Goal: Task Accomplishment & Management: Manage account settings

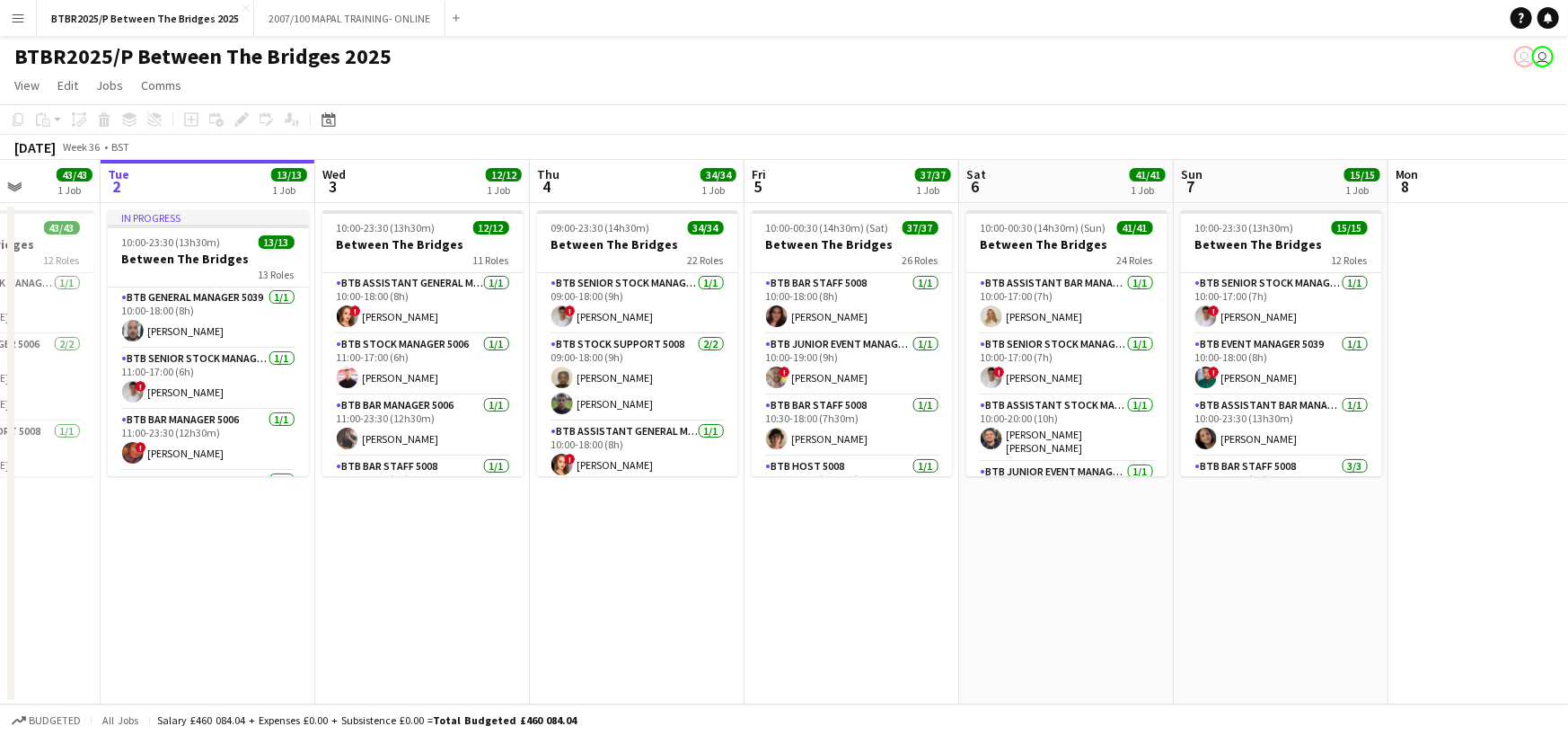
drag, startPoint x: 1105, startPoint y: 190, endPoint x: 847, endPoint y: 214, distance: 259.1
click at [847, 214] on app-calendar-viewport "Fri 29 31/31 2 Jobs Sat 30 36/36 1 Job Sun 31 20/20 1 Job Mon 1 43/43 1 Job Tue…" at bounding box center [784, 432] width 1568 height 545
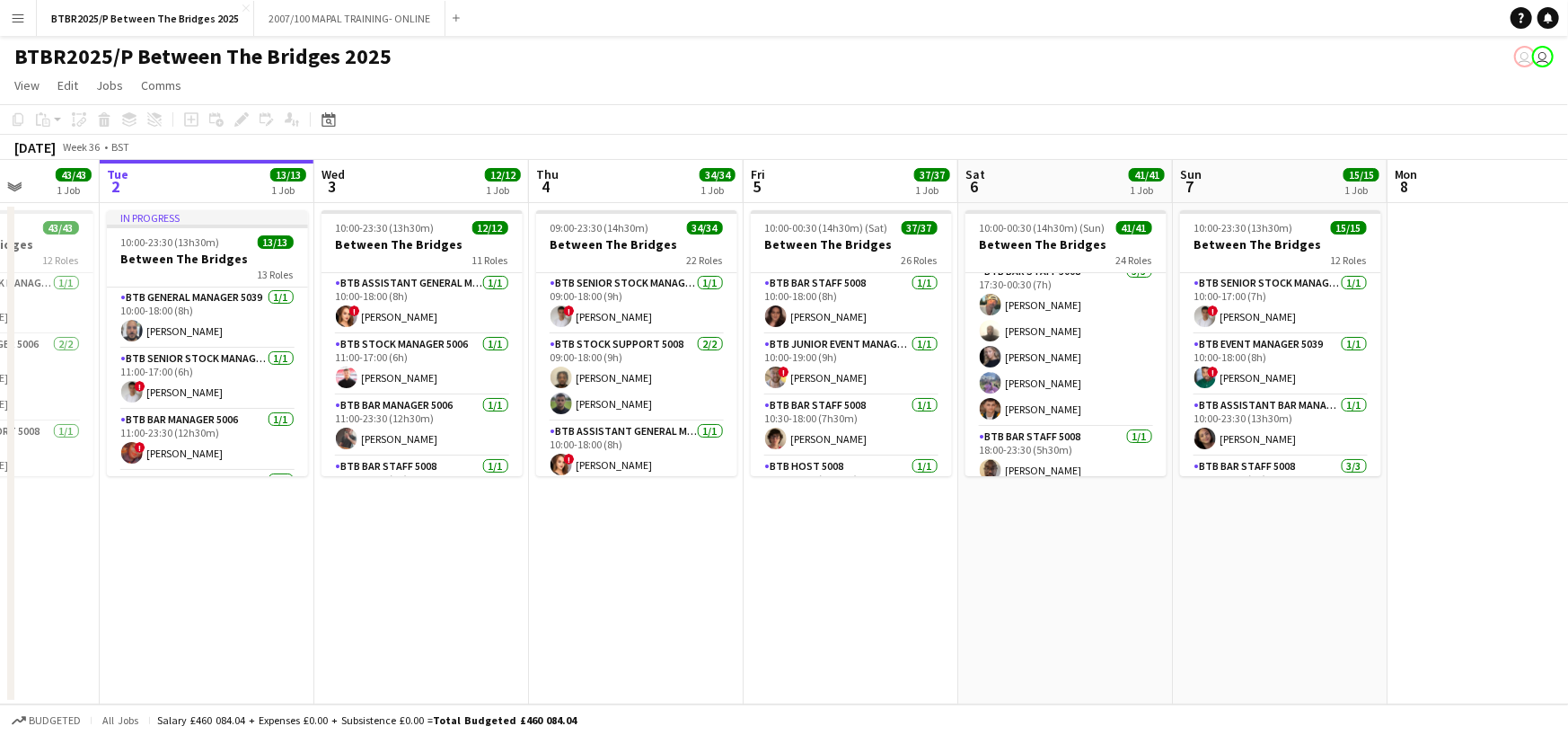
scroll to position [1615, 0]
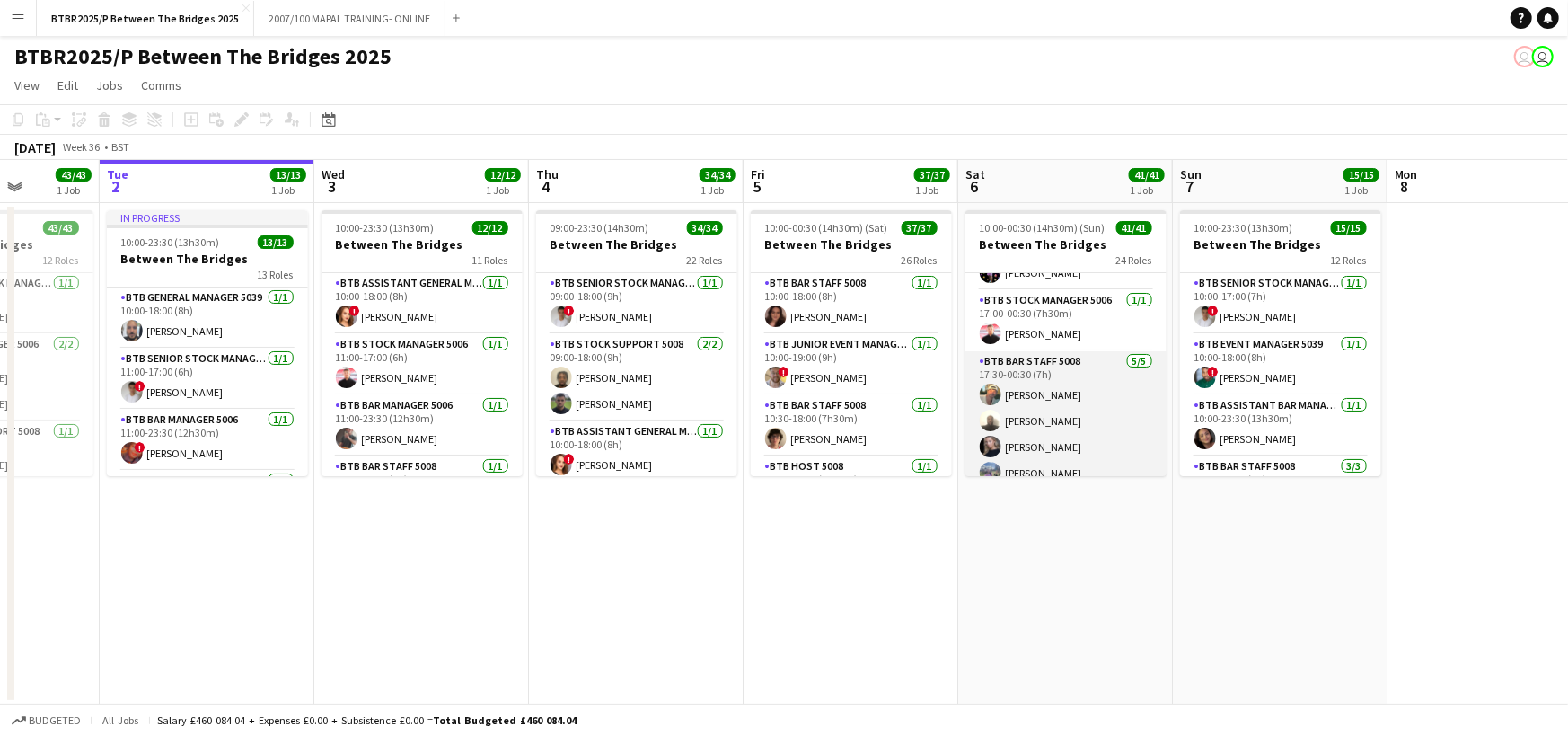
click at [1061, 375] on app-card-role "BTB Bar Staff 5008 [DATE] 17:30-00:30 (7h) [PERSON_NAME] [PERSON_NAME] [PERSON_…" at bounding box center [1065, 434] width 202 height 165
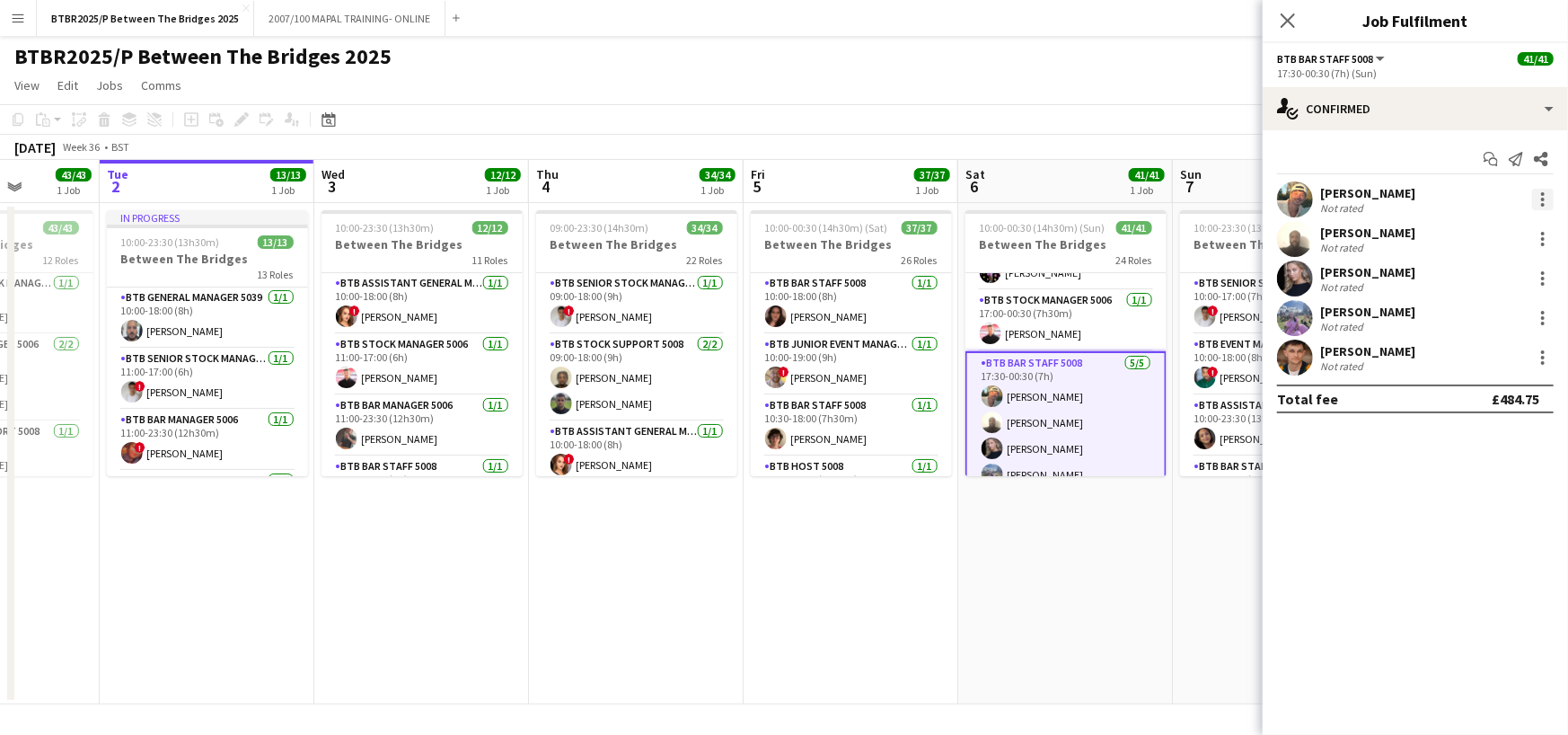
click at [1537, 205] on div at bounding box center [1542, 199] width 21 height 21
click at [1444, 403] on span "Remove" at bounding box center [1456, 404] width 54 height 15
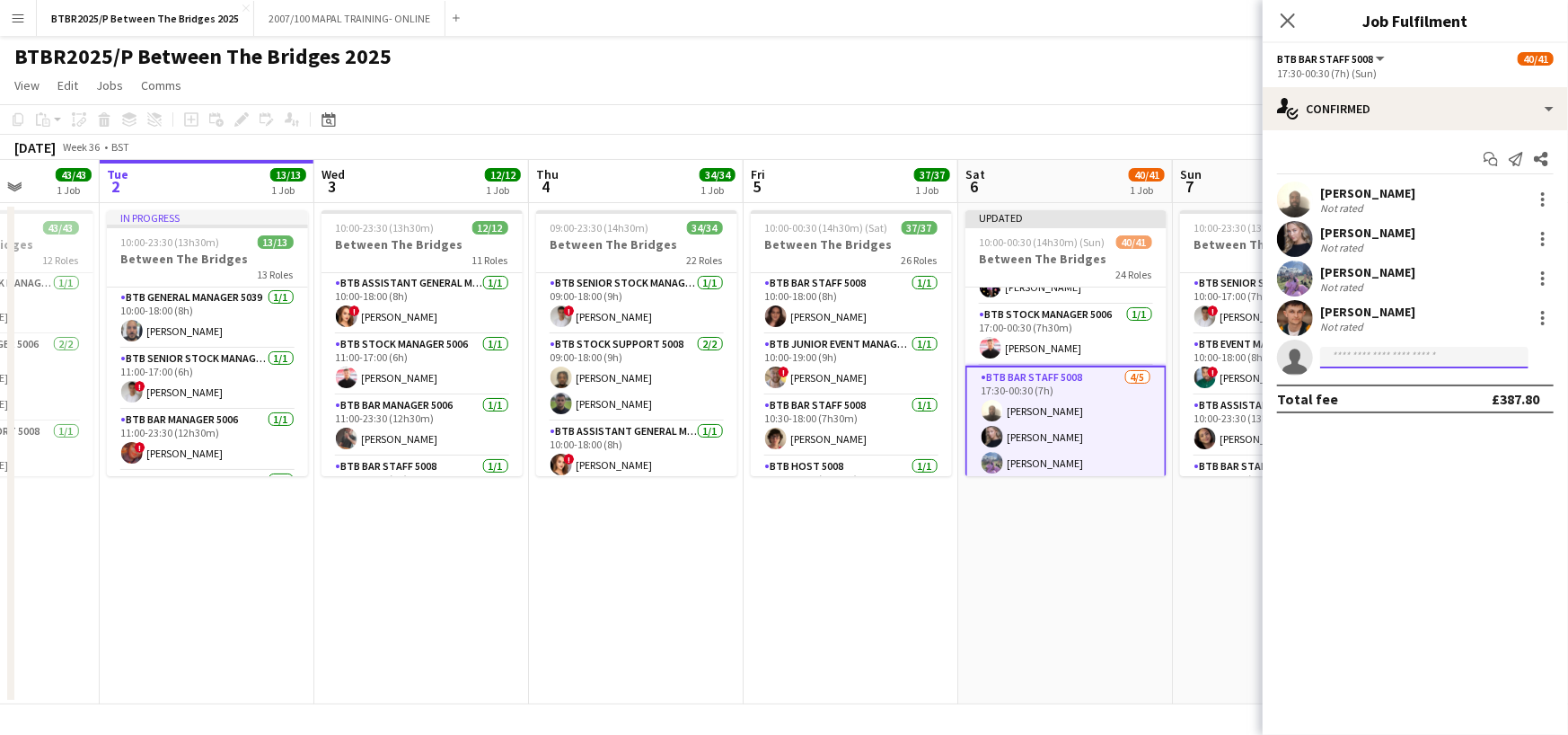
click at [1385, 357] on input at bounding box center [1424, 357] width 208 height 21
type input "******"
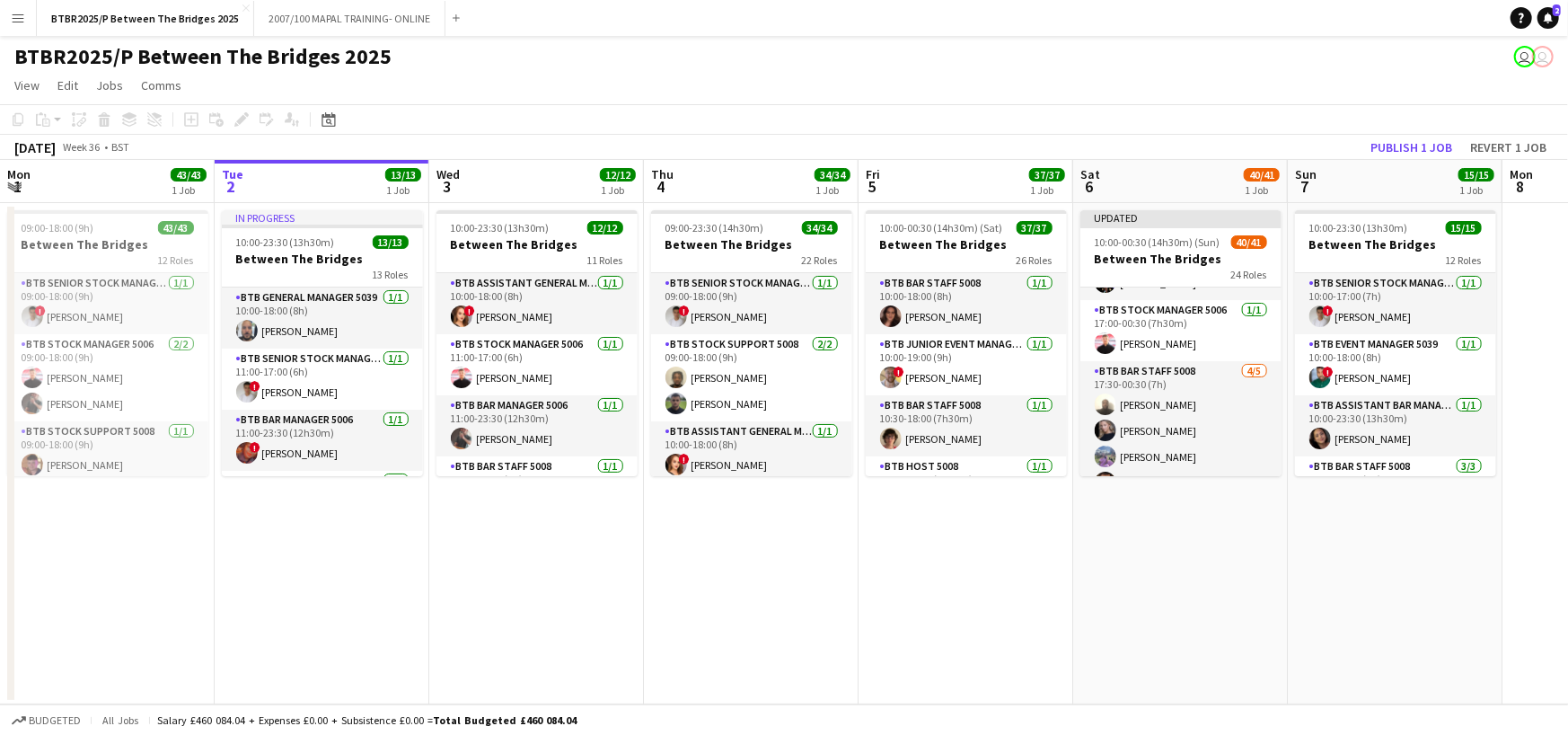
scroll to position [1720, 0]
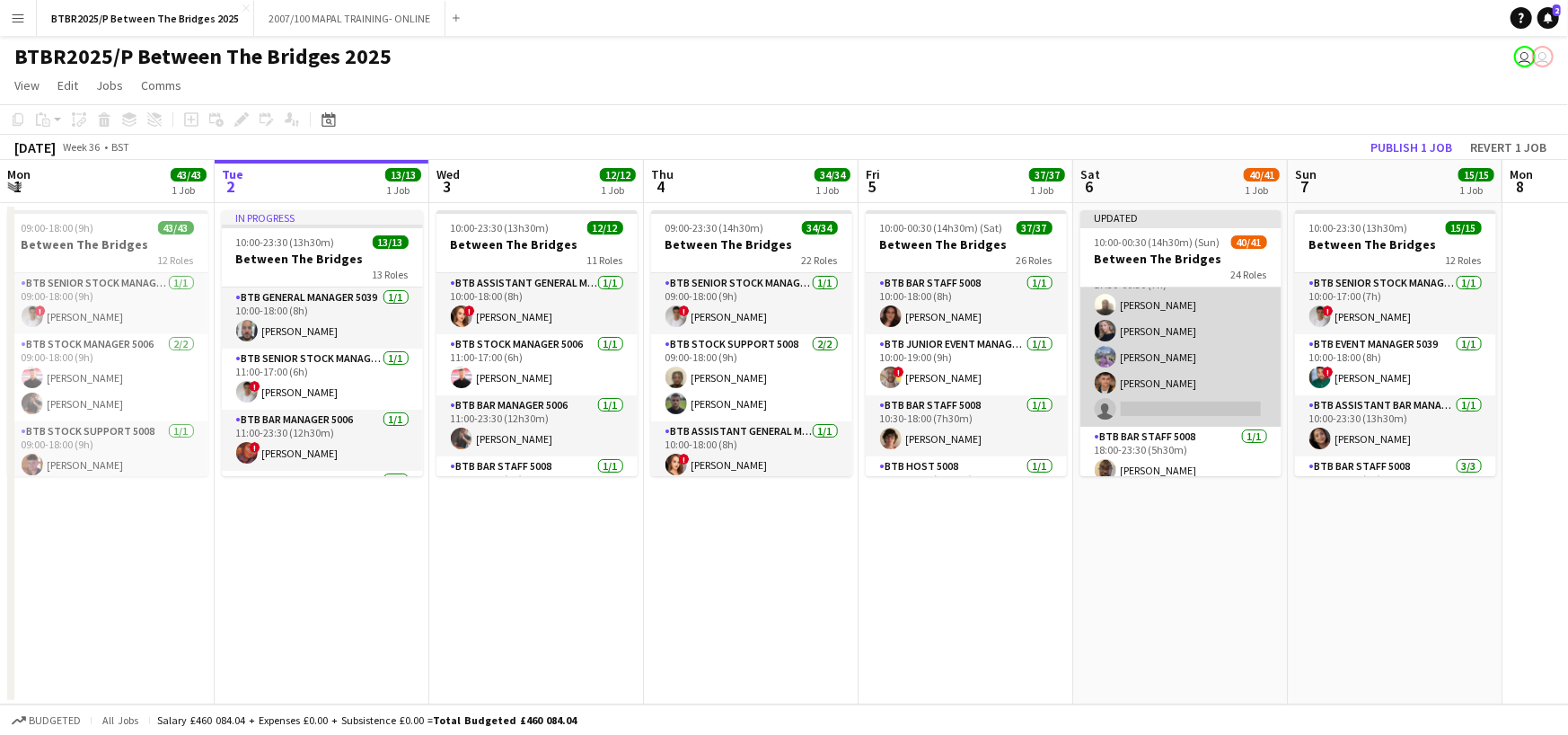
click at [1165, 393] on app-card-role "BTB Bar Staff 5008 4/5 17:30-00:30 (7h) Tristan Steele-Ewen Eloise Jones Bec Ka…" at bounding box center [1181, 344] width 202 height 165
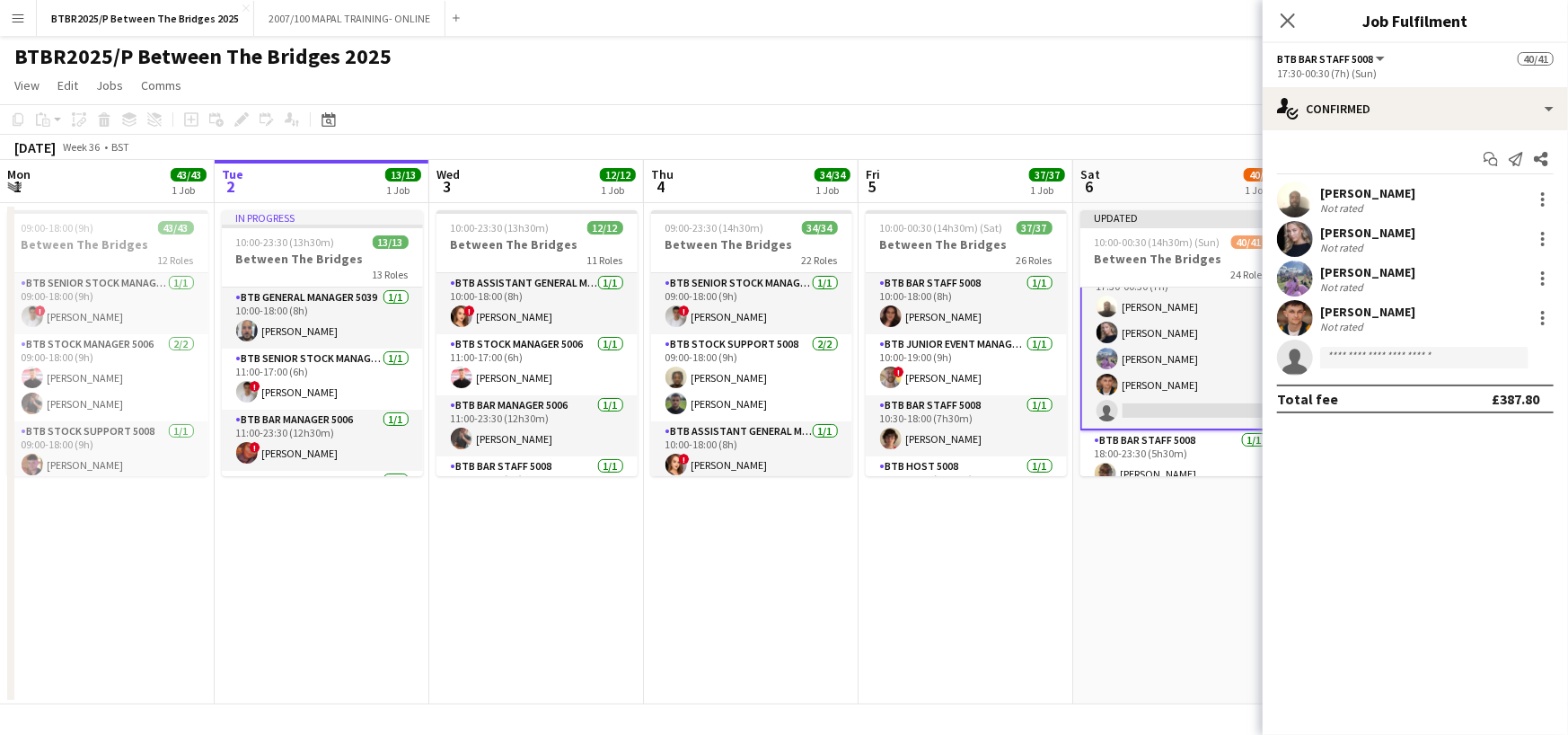
scroll to position [1721, 0]
click at [1373, 350] on input at bounding box center [1424, 357] width 208 height 21
type input "*****"
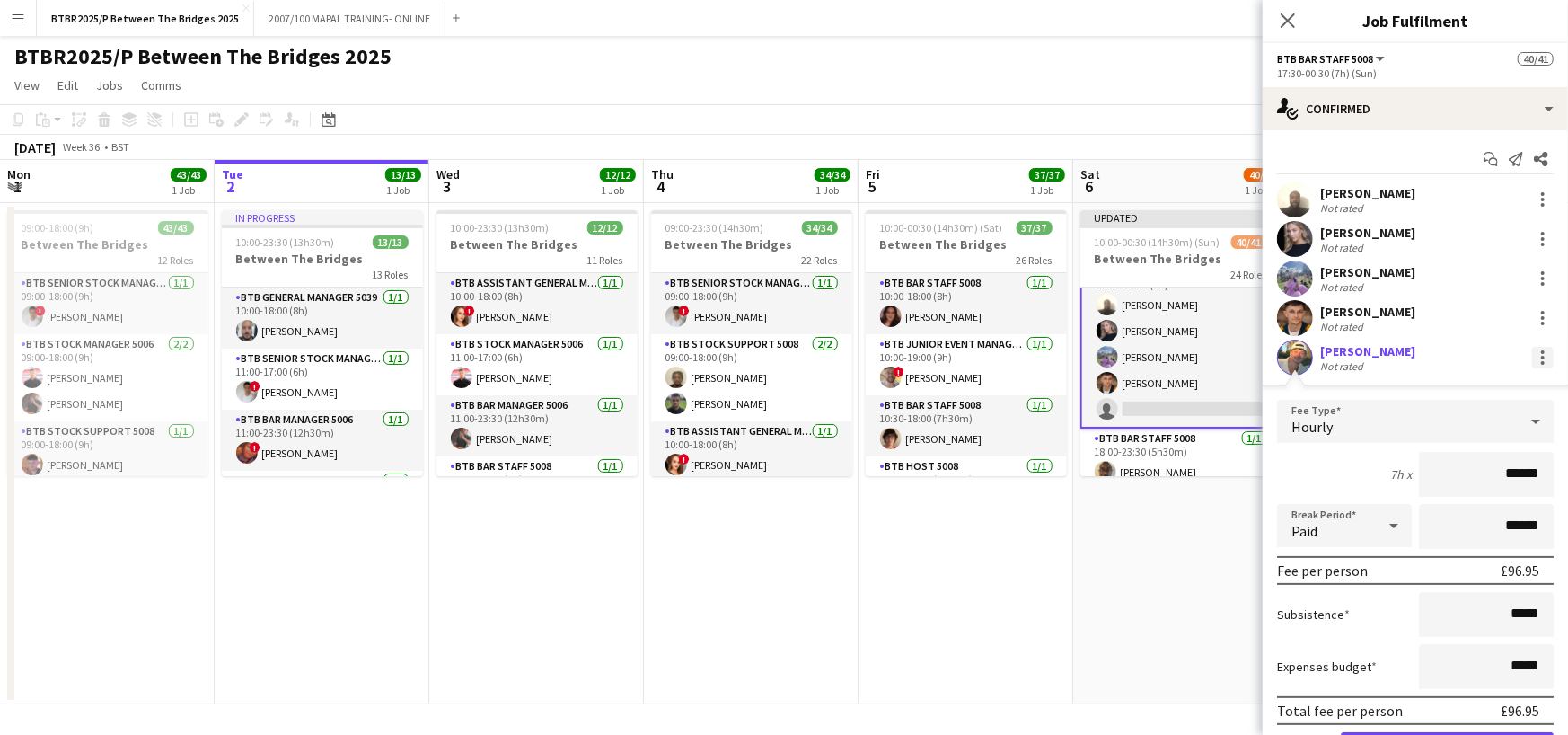
click at [1532, 357] on div at bounding box center [1542, 357] width 21 height 21
click at [1463, 519] on span "Remove" at bounding box center [1470, 519] width 111 height 16
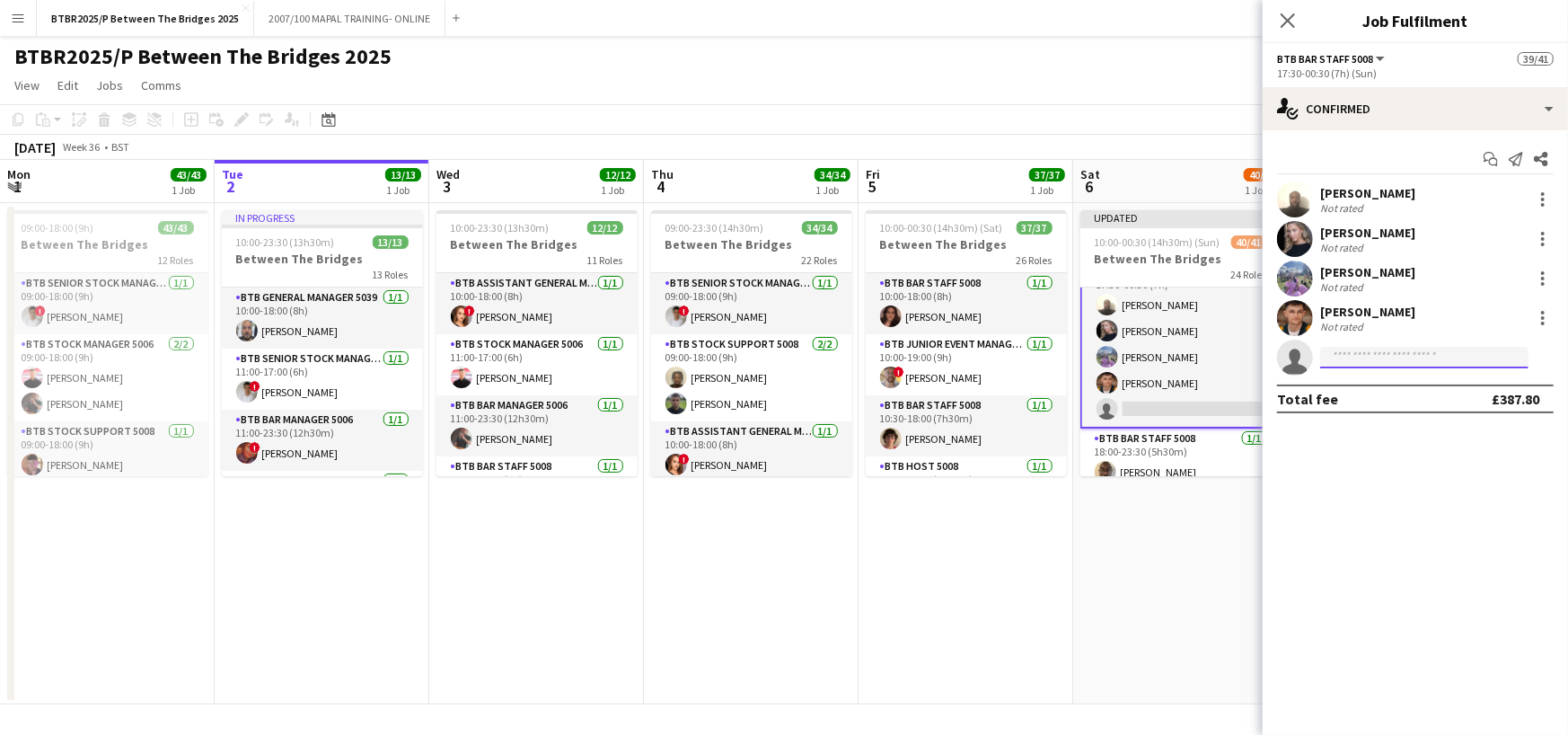
click at [1367, 349] on input at bounding box center [1424, 357] width 208 height 21
type input "**********"
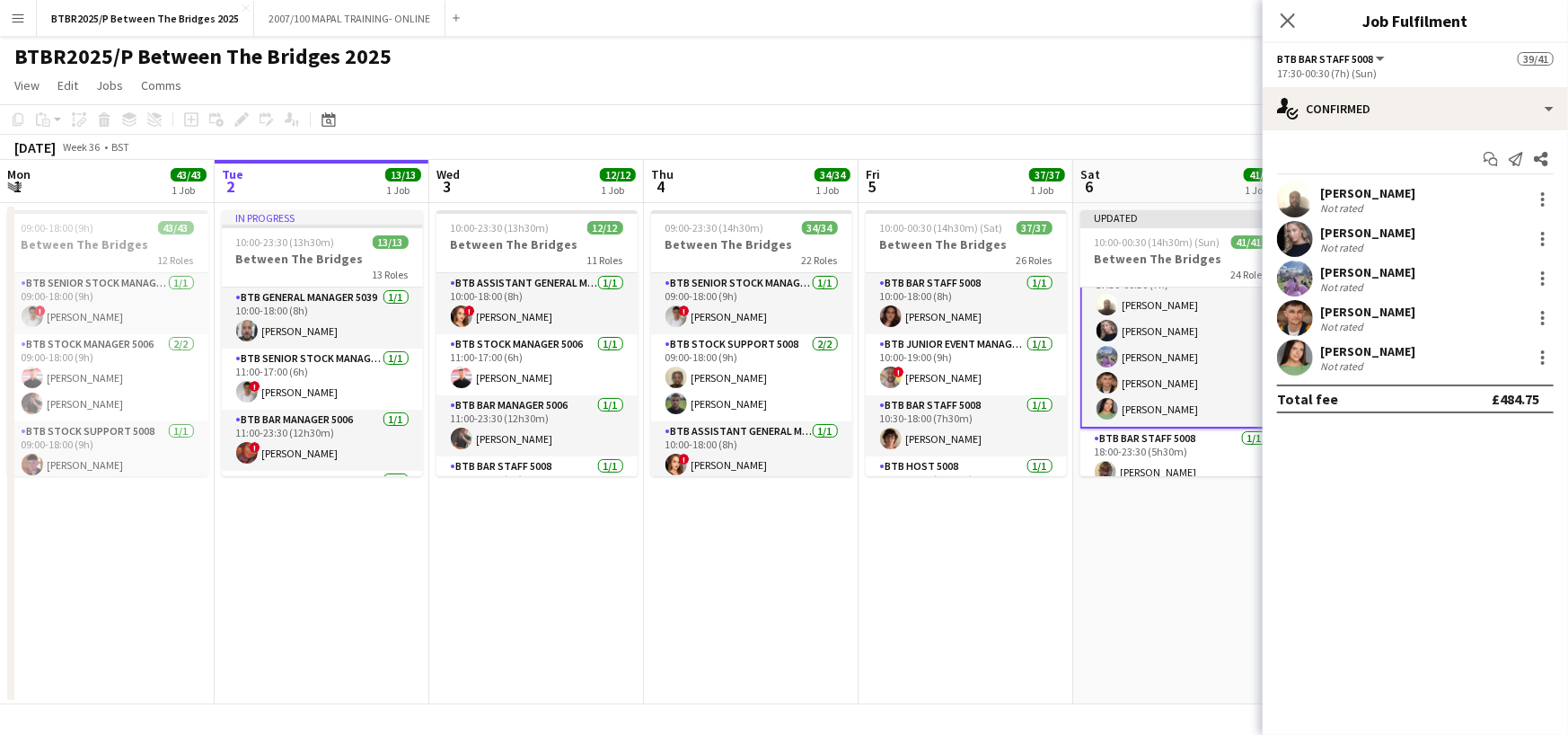
click at [1197, 88] on app-page-menu "View Day view expanded Day view collapsed Month view Date picker Jump to today …" at bounding box center [784, 86] width 1568 height 34
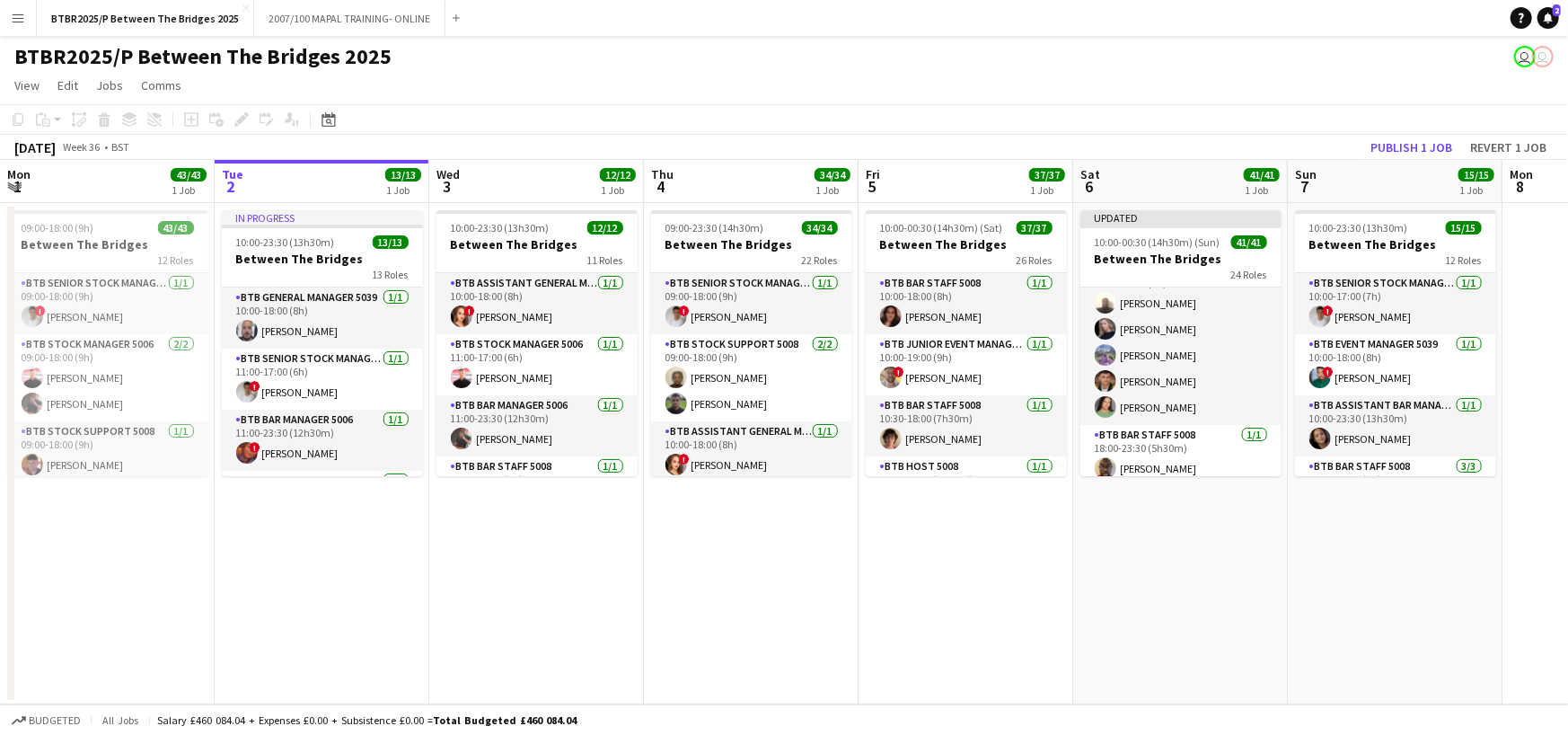
scroll to position [1720, 0]
click at [1412, 148] on button "Publish 1 job" at bounding box center [1411, 147] width 96 height 23
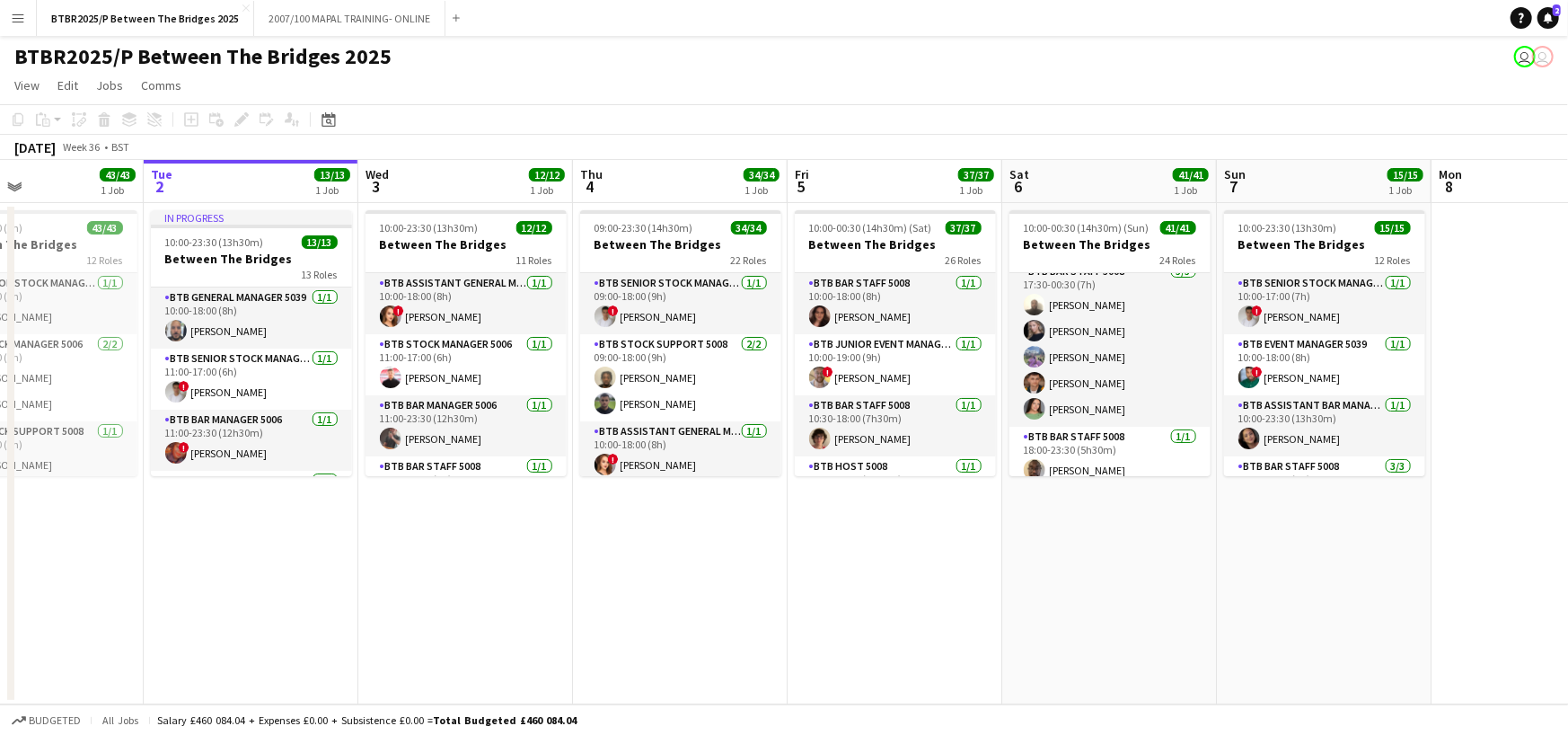
scroll to position [0, 494]
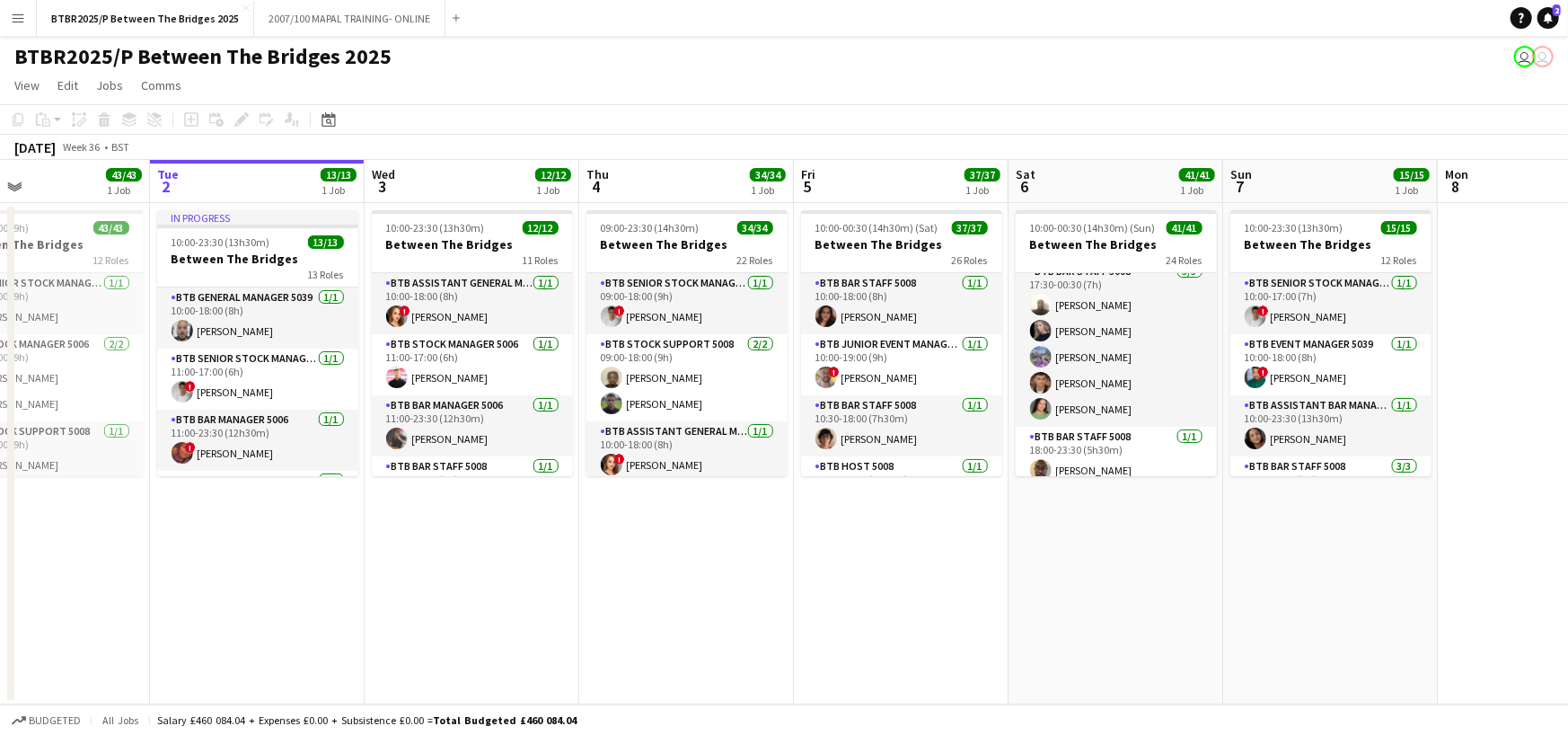
drag, startPoint x: 1109, startPoint y: 188, endPoint x: 1043, endPoint y: 195, distance: 66.4
click at [1043, 195] on app-calendar-viewport "Sat 30 36/36 1 Job Sun 31 20/20 1 Job Mon 1 43/43 1 Job Tue 2 13/13 1 Job Wed 3…" at bounding box center [784, 432] width 1568 height 545
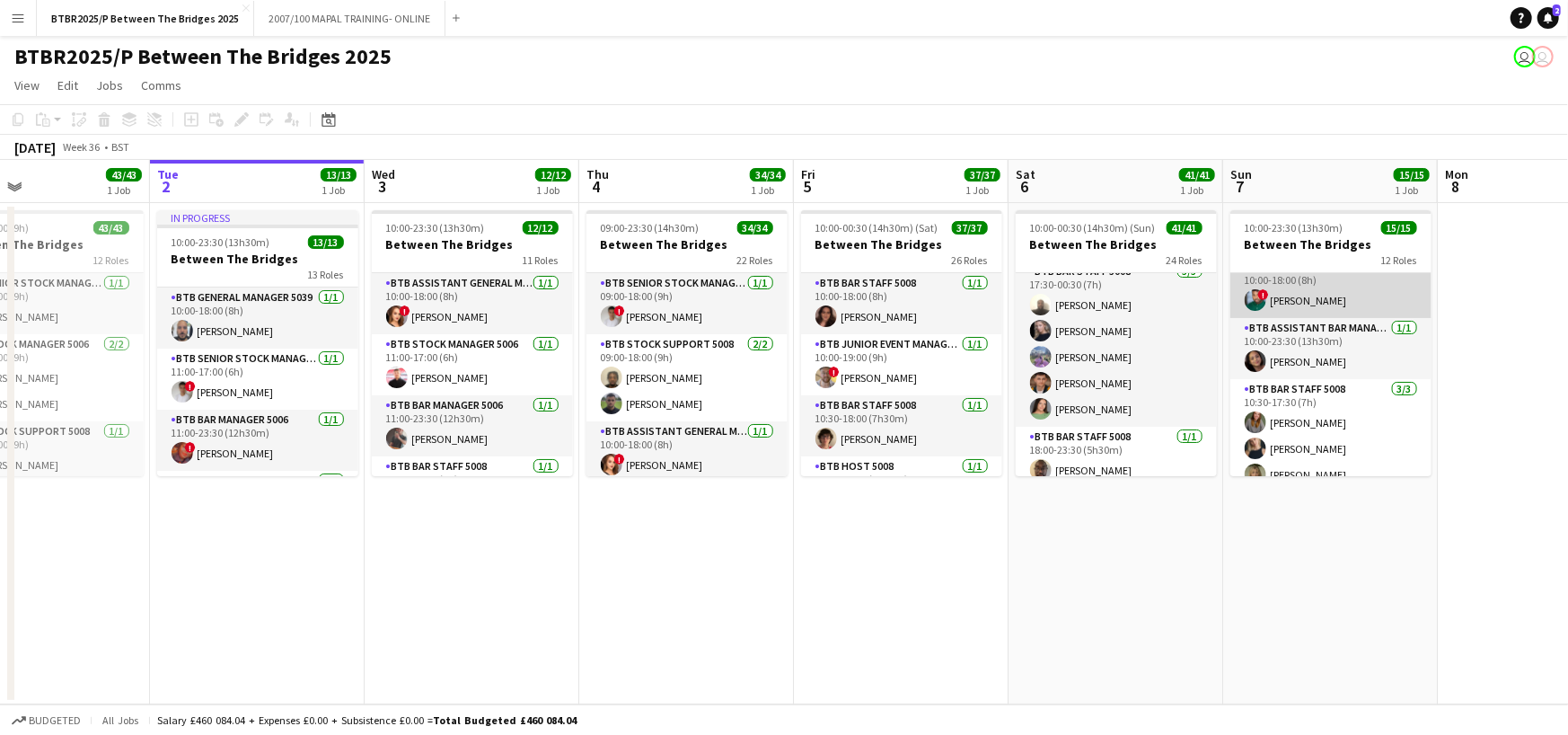
scroll to position [0, 0]
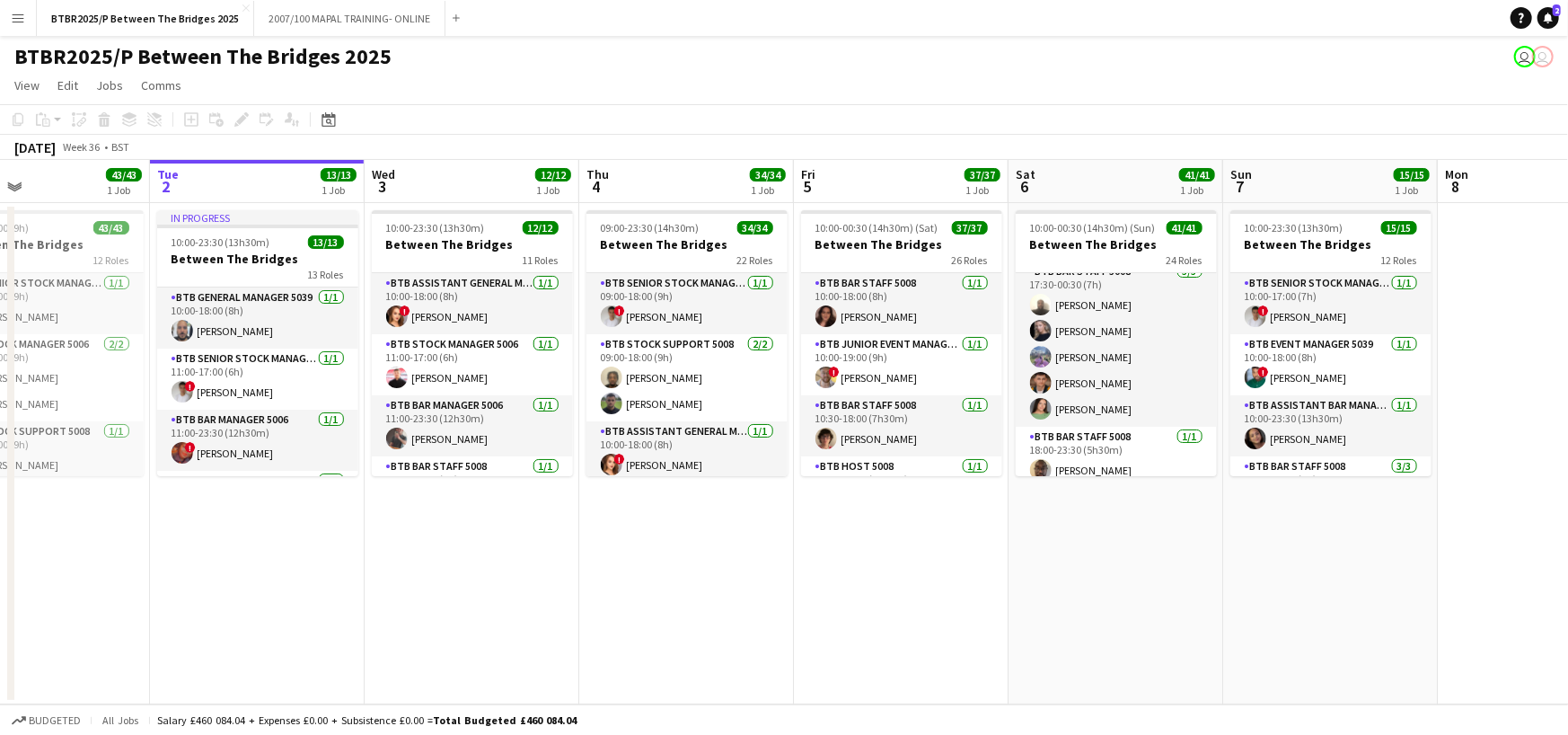
click at [1284, 61] on div "BTBR2025/P Between The Bridges 2025 user user" at bounding box center [784, 53] width 1568 height 34
